Goal: Book appointment/travel/reservation

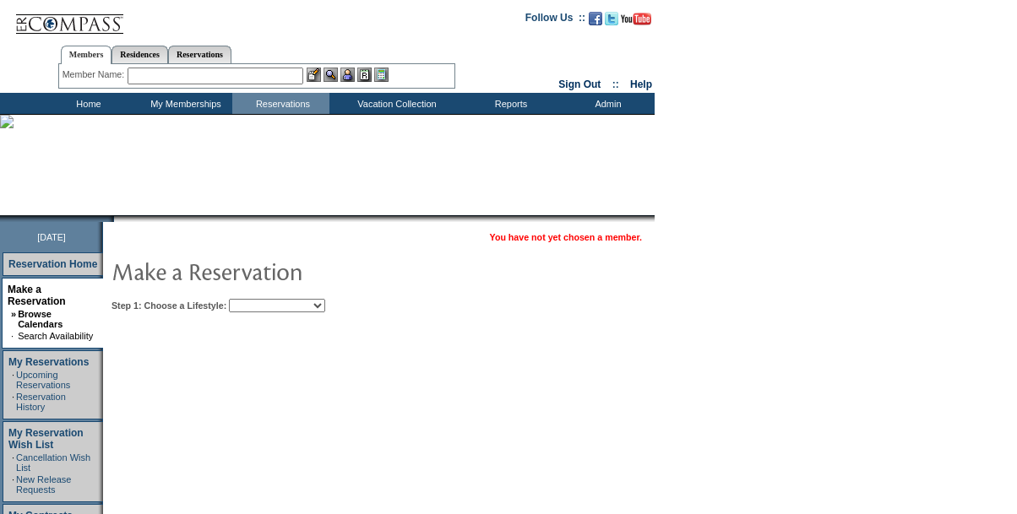
click at [284, 306] on select "Beach Leisure Metropolitan Mountain OIAL for Adventure OIAL for Couples OIAL fo…" at bounding box center [277, 306] width 96 height 14
select select "Beach"
click at [258, 300] on select "Beach Leisure Metropolitan Mountain OIAL for Adventure OIAL for Couples OIAL fo…" at bounding box center [277, 306] width 96 height 14
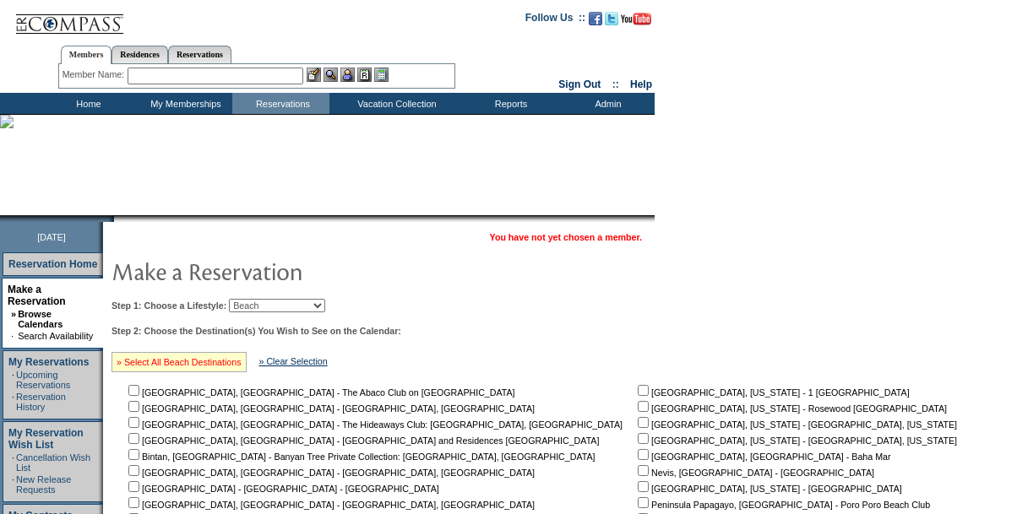
click at [202, 366] on link "» Select All Beach Destinations" at bounding box center [179, 362] width 125 height 10
checkbox input "true"
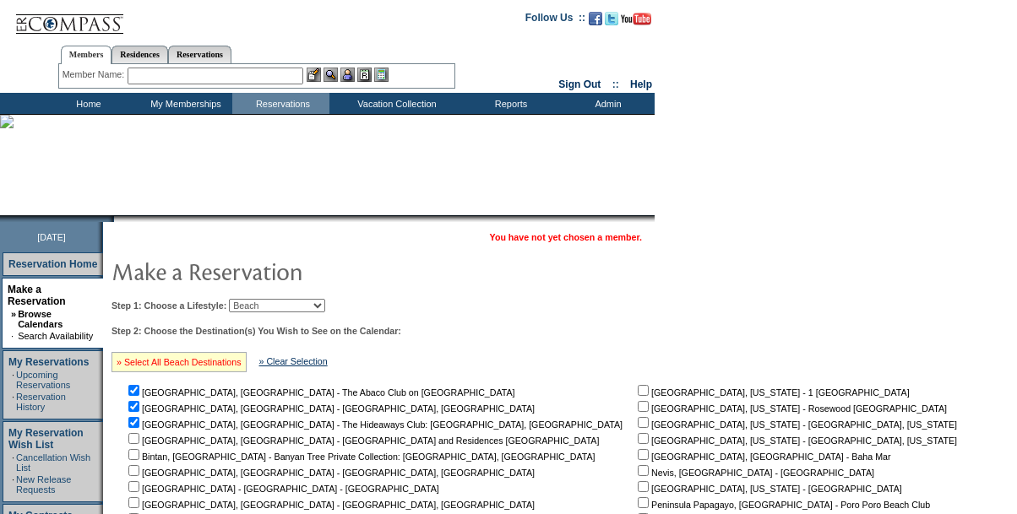
checkbox input "true"
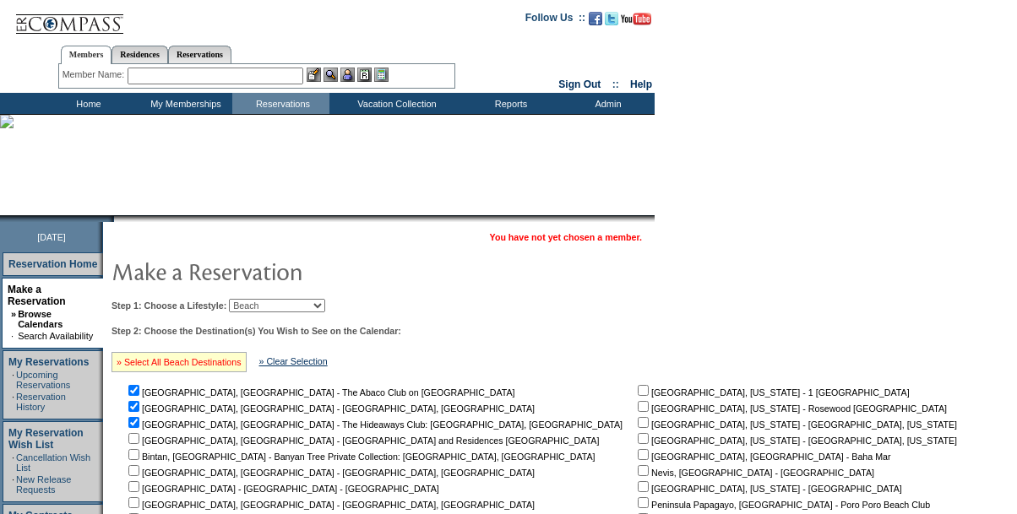
checkbox input "true"
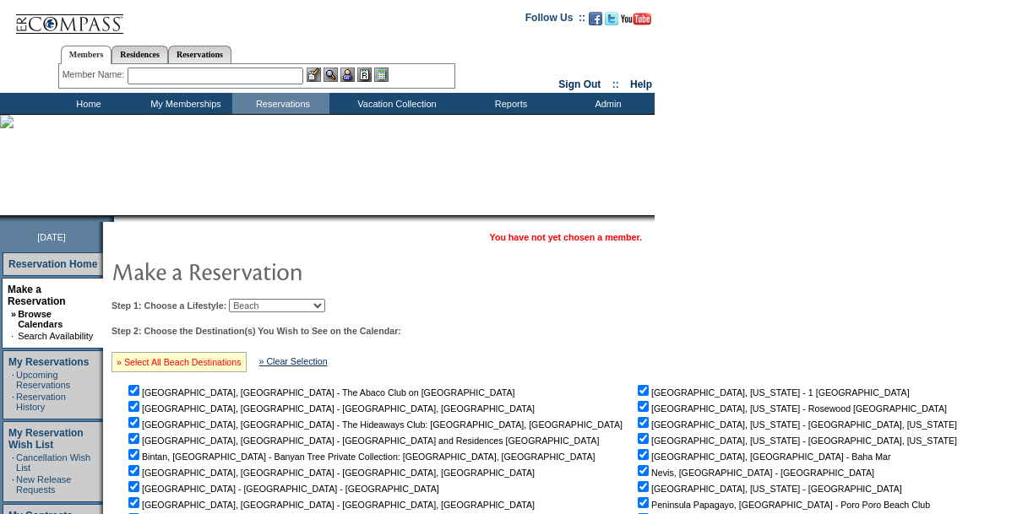
checkbox input "true"
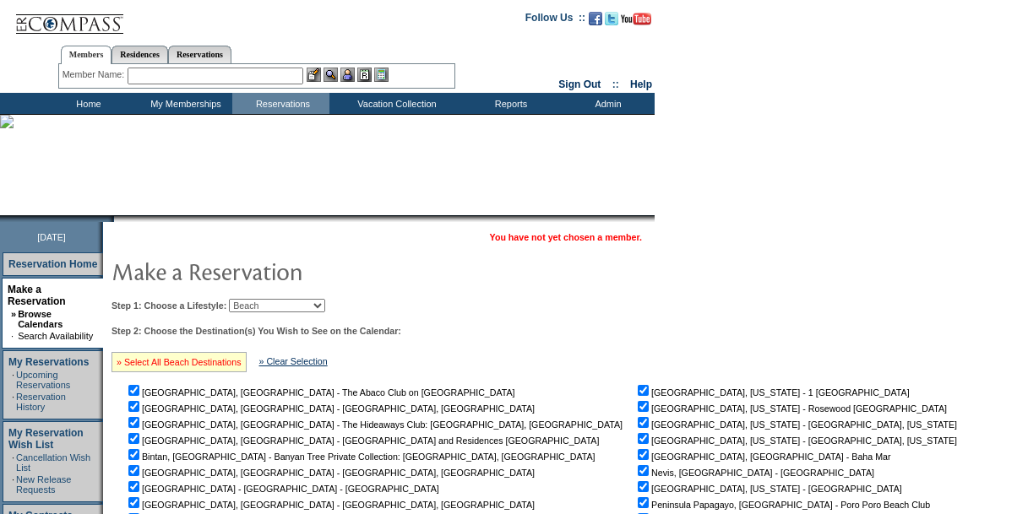
checkbox input "true"
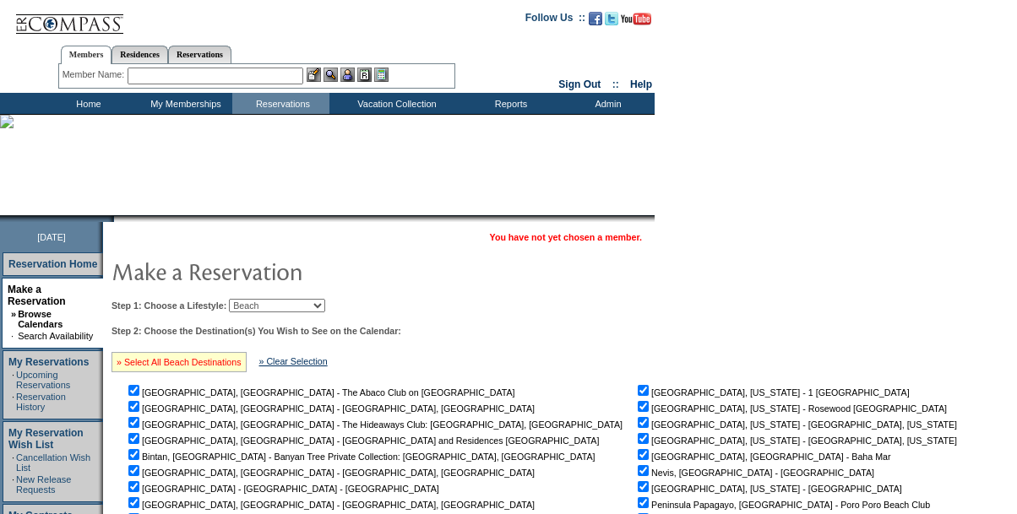
checkbox input "true"
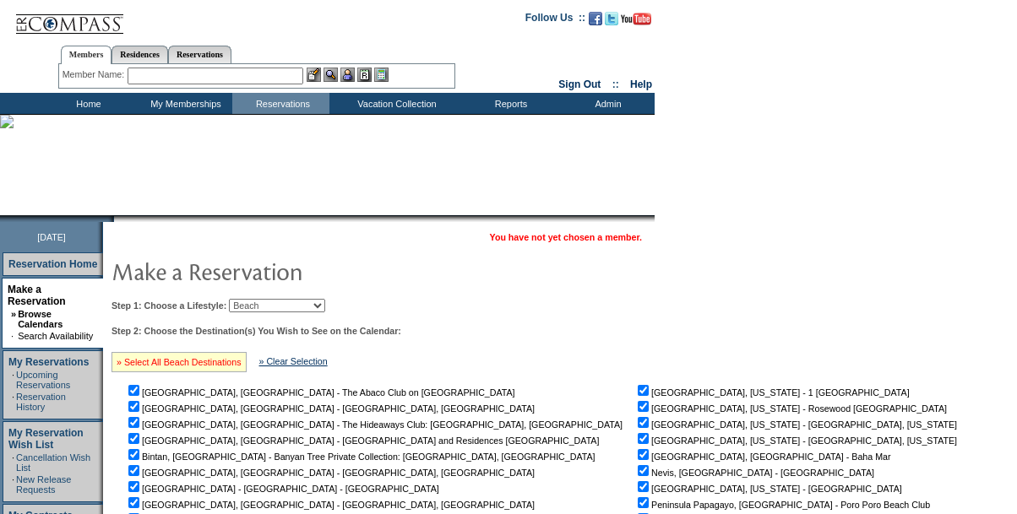
checkbox input "true"
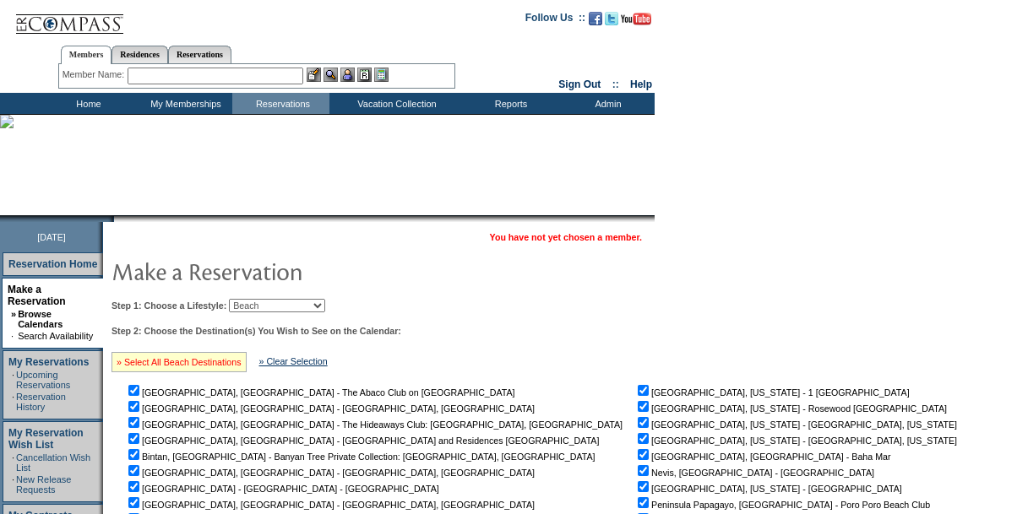
checkbox input "true"
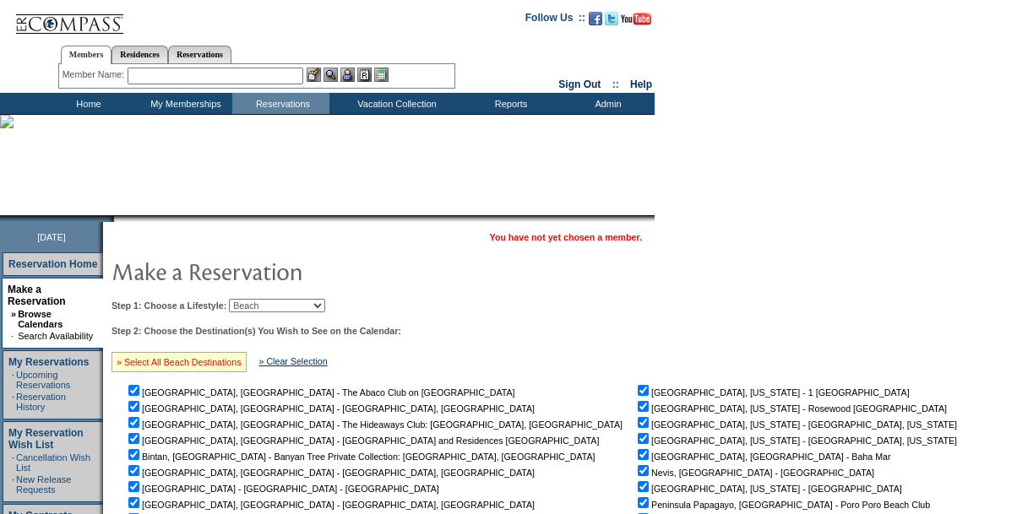
checkbox input "true"
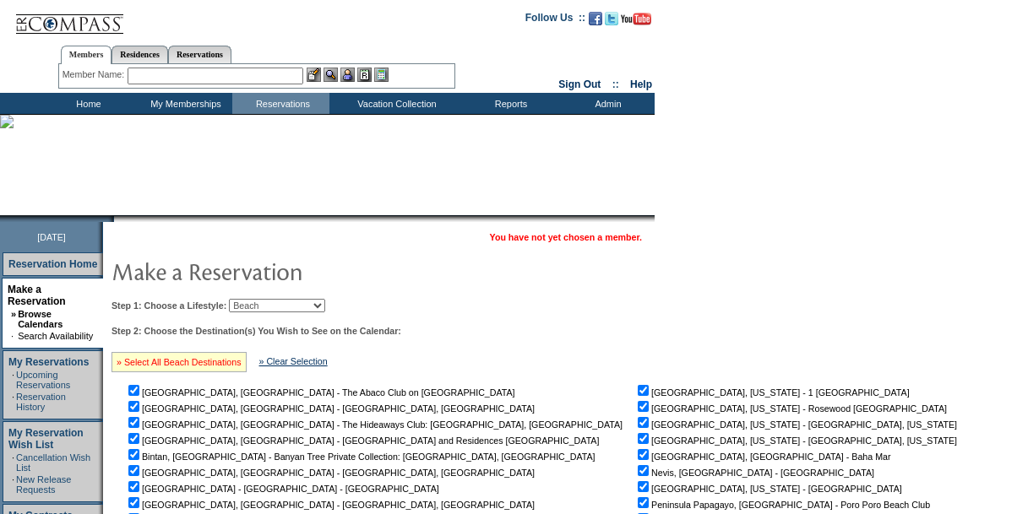
checkbox input "true"
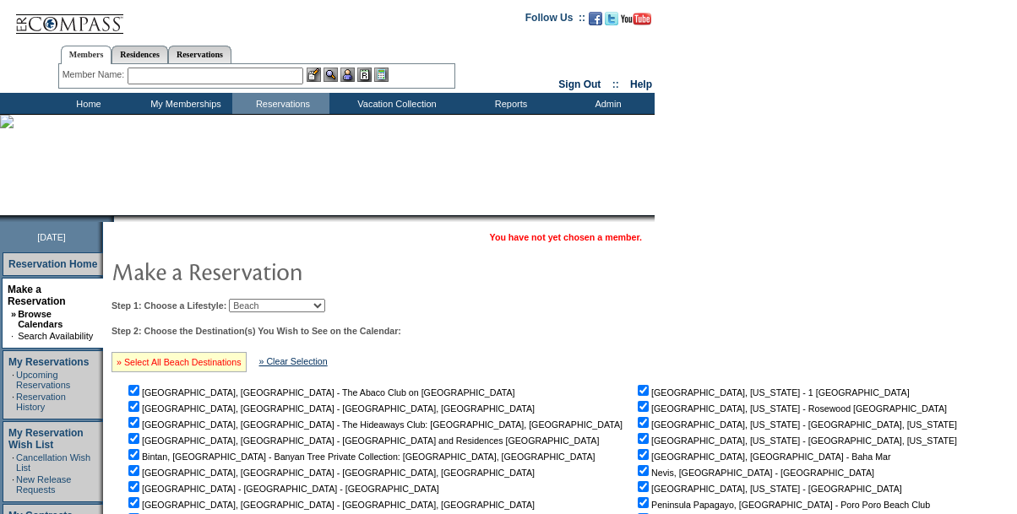
checkbox input "true"
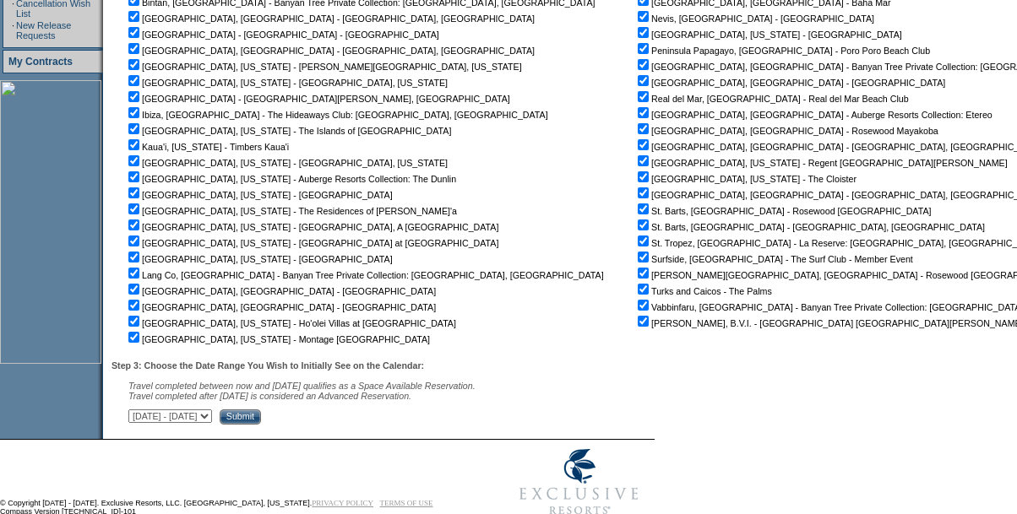
scroll to position [499, 0]
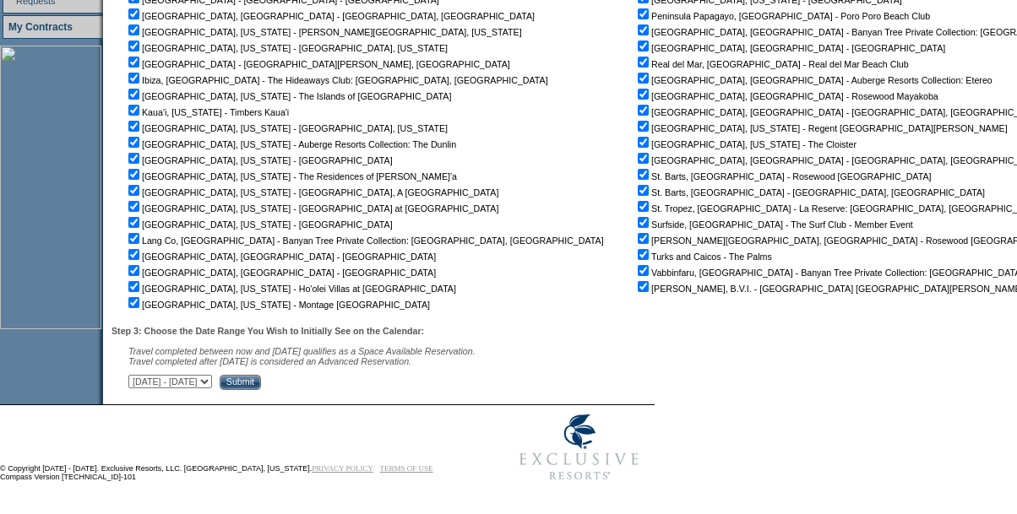
click at [212, 376] on select "[DATE] - [DATE] [DATE] - [DATE] [DATE] - [DATE] [DATE] - [DATE] [DATE] - [DATE]…" at bounding box center [170, 382] width 84 height 14
click at [138, 375] on select "[DATE] - [DATE] [DATE] - [DATE] [DATE] - [DATE] [DATE] - [DATE] [DATE] - [DATE]…" at bounding box center [170, 382] width 84 height 14
click at [212, 382] on select "[DATE] - [DATE] [DATE] - [DATE] [DATE] - [DATE] [DATE] - [DATE] [DATE] - [DATE]…" at bounding box center [170, 382] width 84 height 14
select select "4/2/2026|5/16/2026"
click at [138, 375] on select "[DATE] - [DATE] [DATE] - [DATE] [DATE] - [DATE] [DATE] - [DATE] [DATE] - [DATE]…" at bounding box center [170, 382] width 84 height 14
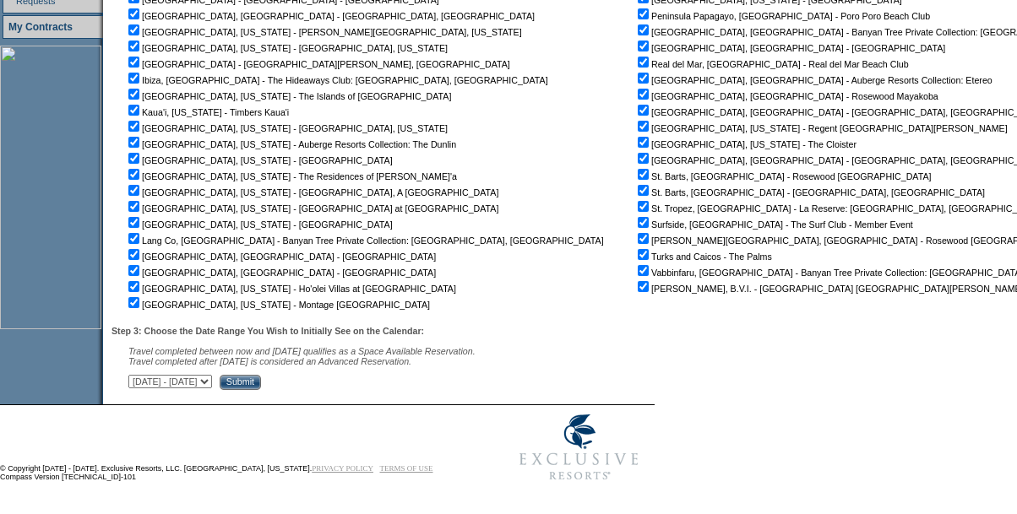
click at [261, 378] on input "Submit" at bounding box center [240, 382] width 41 height 15
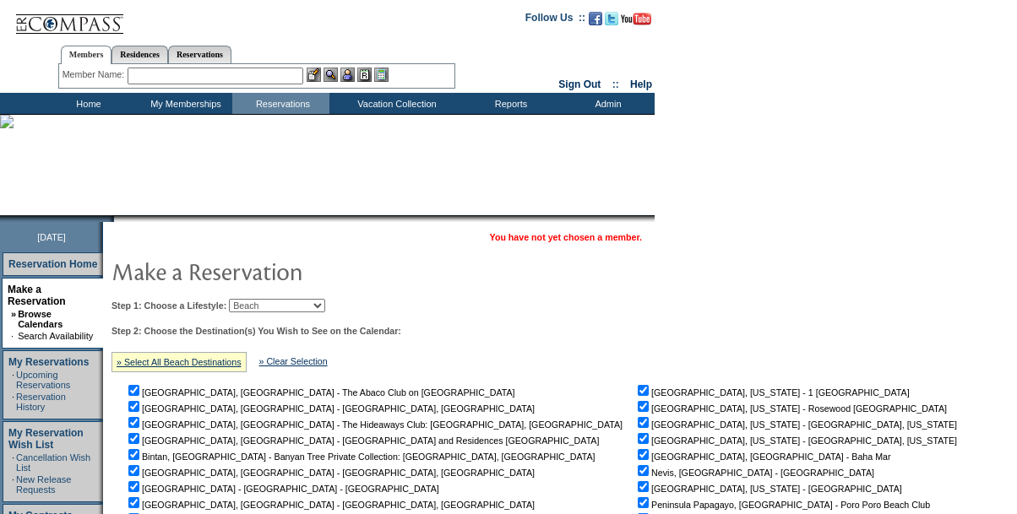
click at [325, 303] on select "Beach Leisure Metropolitan Mountain OIAL for Adventure OIAL for Couples OIAL fo…" at bounding box center [277, 306] width 96 height 14
select select "Mountain"
click at [258, 300] on select "Beach Leisure Metropolitan Mountain OIAL for Adventure OIAL for Couples OIAL fo…" at bounding box center [277, 306] width 96 height 14
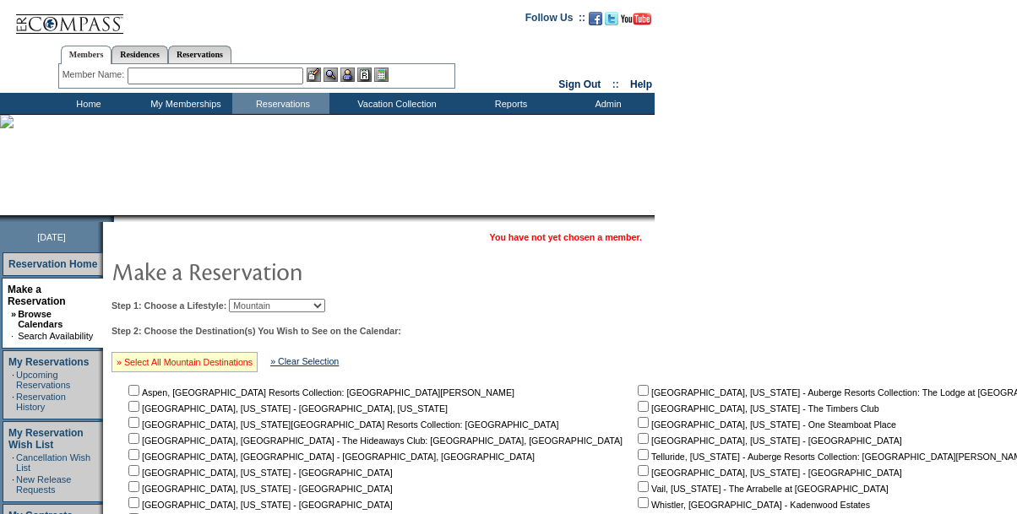
click at [244, 367] on link "» Select All Mountain Destinations" at bounding box center [185, 362] width 136 height 10
checkbox input "true"
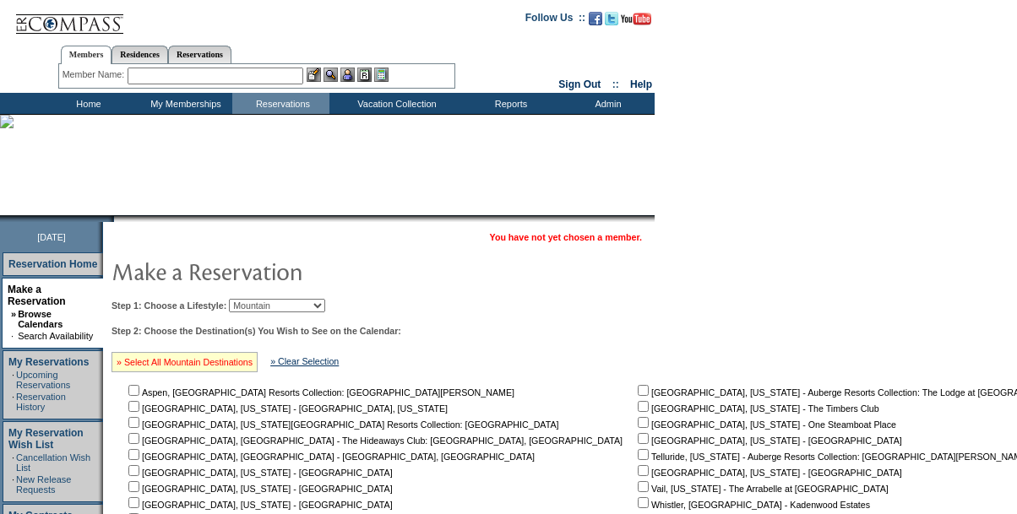
checkbox input "true"
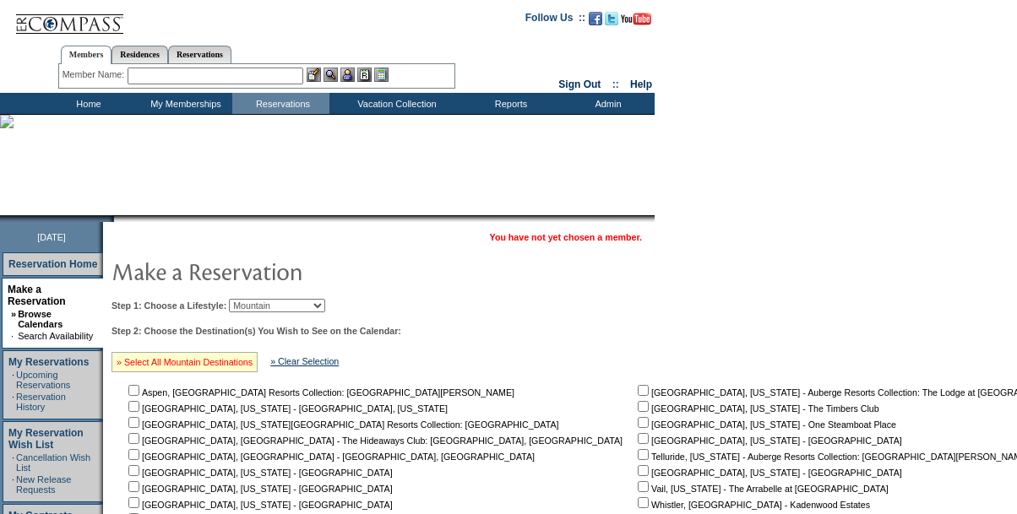
checkbox input "true"
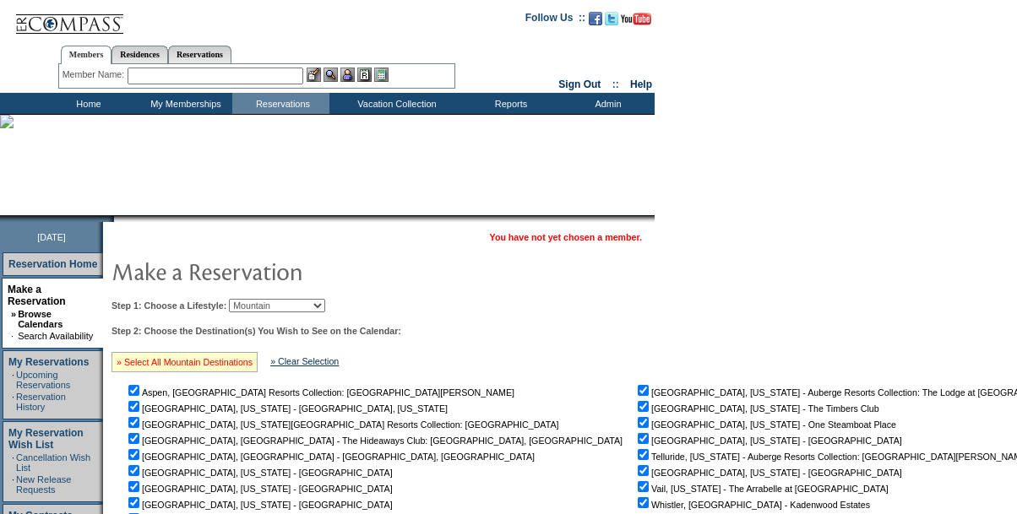
checkbox input "true"
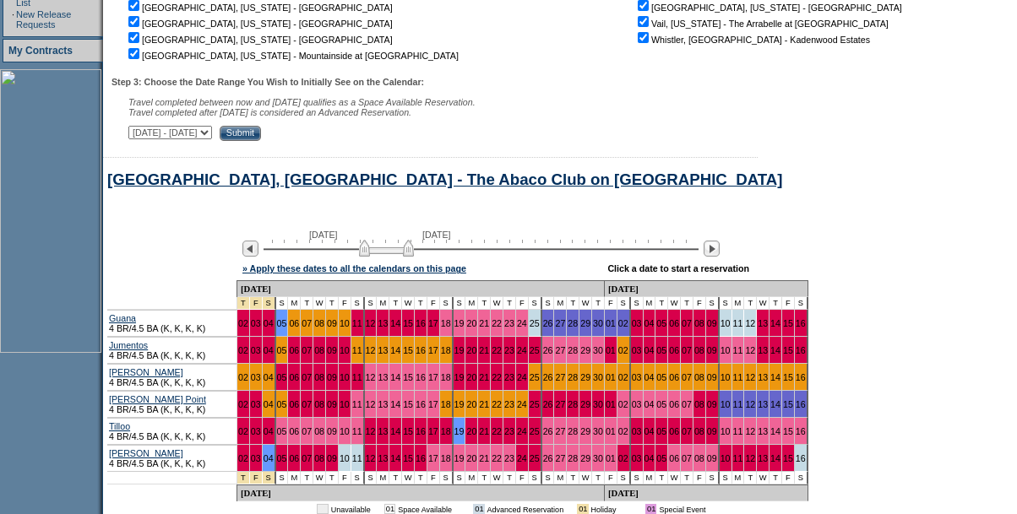
scroll to position [473, 0]
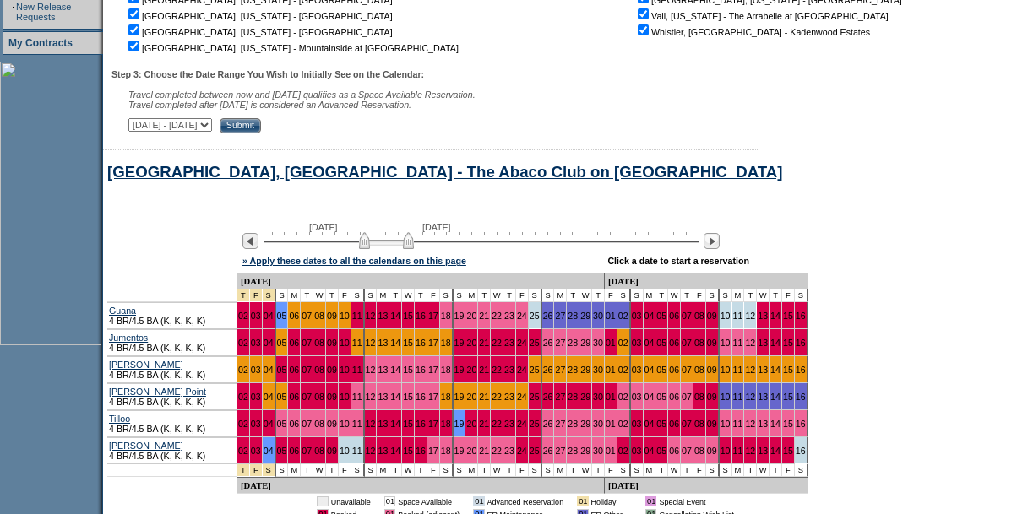
click at [212, 132] on select "[DATE] - [DATE] [DATE] - [DATE] [DATE] - [DATE] [DATE] - [DATE] [DATE] - [DATE]…" at bounding box center [170, 125] width 84 height 14
select select "[DATE]|[DATE]"
click at [138, 126] on select "[DATE] - [DATE] [DATE] - [DATE] [DATE] - [DATE] [DATE] - [DATE] [DATE] - [DATE]…" at bounding box center [170, 125] width 84 height 14
click at [261, 127] on input "Submit" at bounding box center [240, 125] width 41 height 15
